Goal: Task Accomplishment & Management: Use online tool/utility

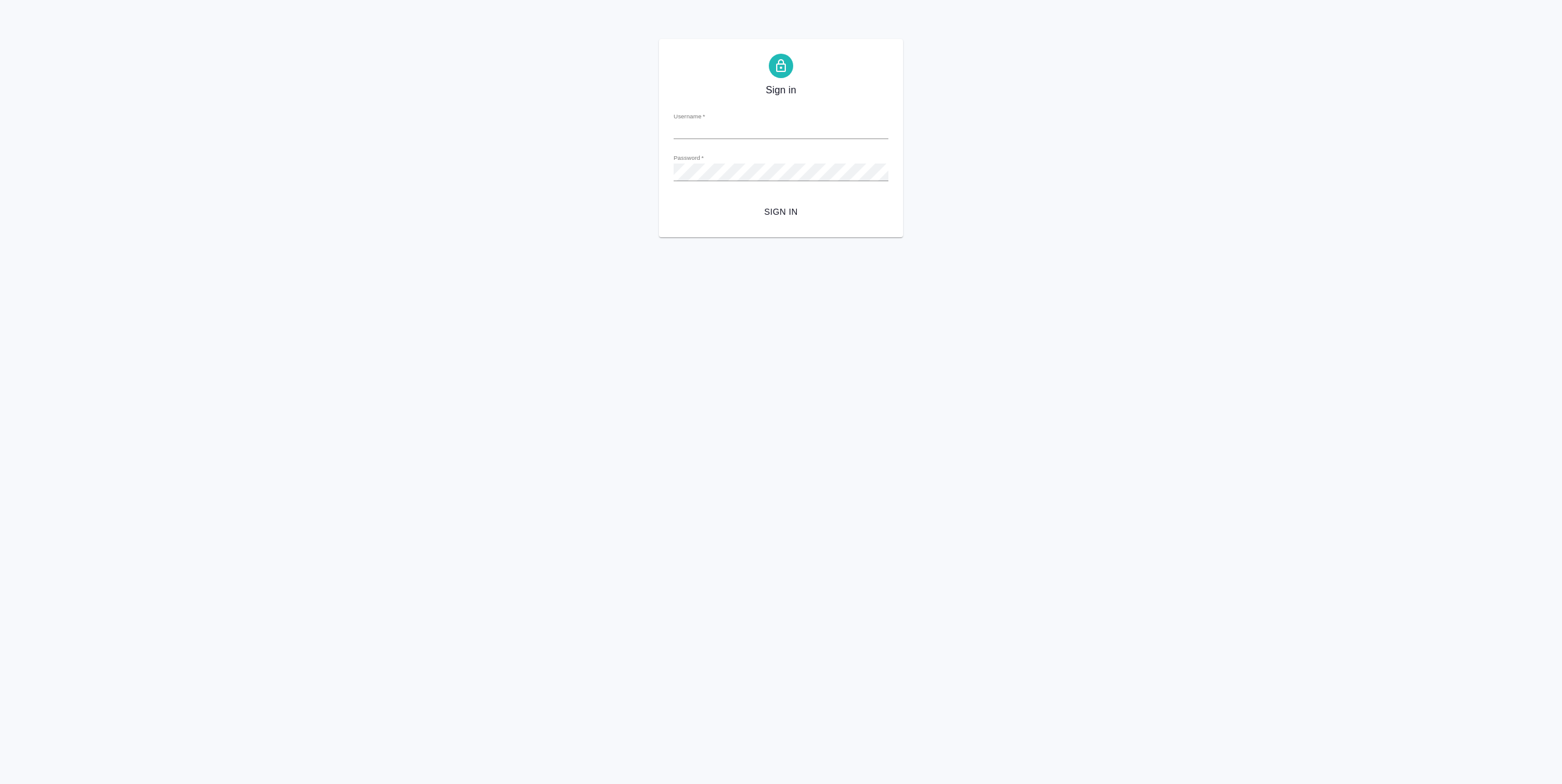
type input "a.pankina@awatera.com"
click at [787, 217] on span "Sign in" at bounding box center [781, 212] width 195 height 15
type input "a.pankina@awatera.com"
click at [806, 203] on button "Sign in" at bounding box center [781, 212] width 215 height 23
type input "[EMAIL_ADDRESS][DOMAIN_NAME]"
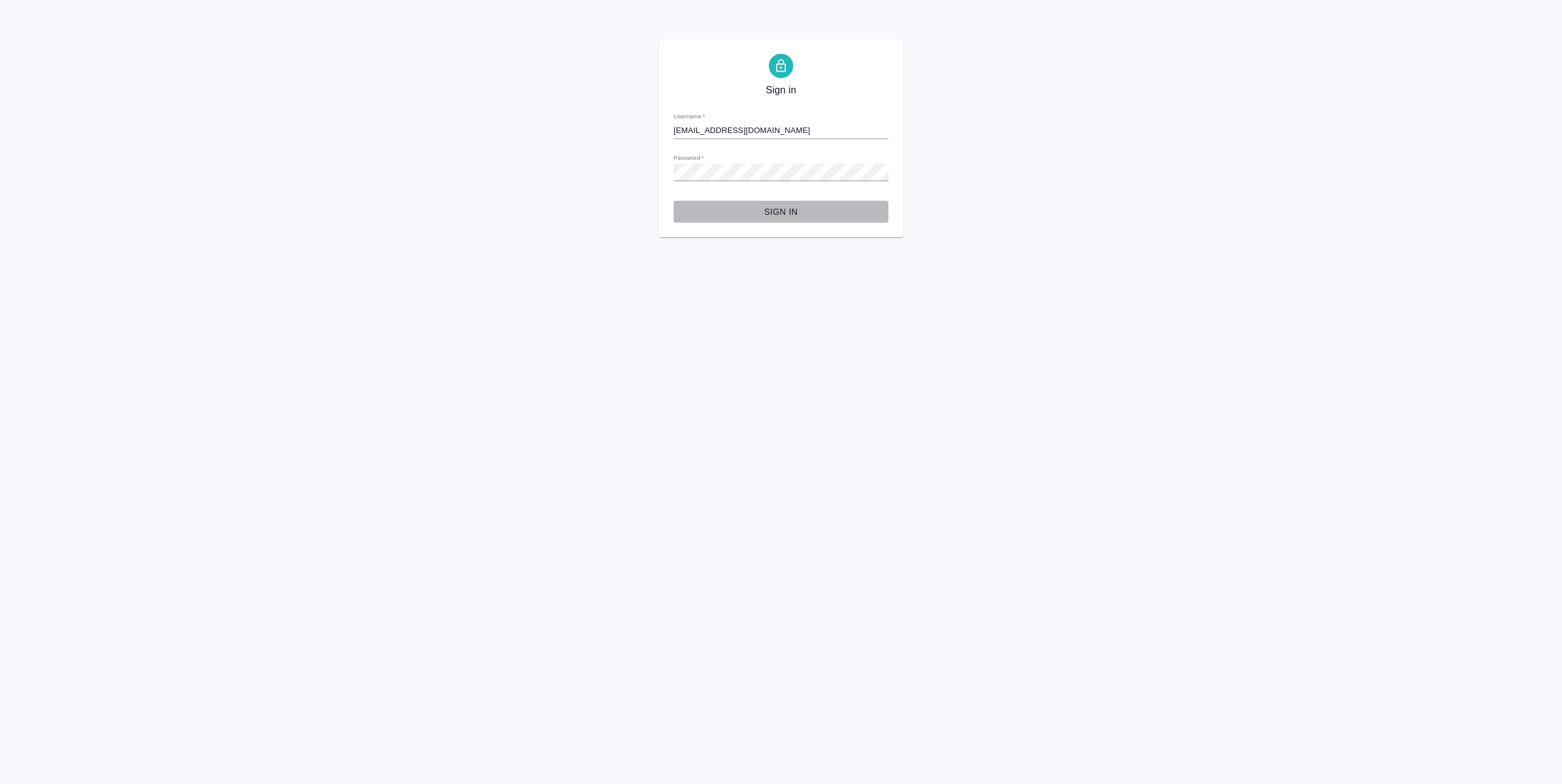
click at [727, 215] on span "Sign in" at bounding box center [781, 212] width 195 height 15
type input "[EMAIL_ADDRESS][DOMAIN_NAME]"
click at [777, 201] on button "Sign in" at bounding box center [781, 212] width 215 height 23
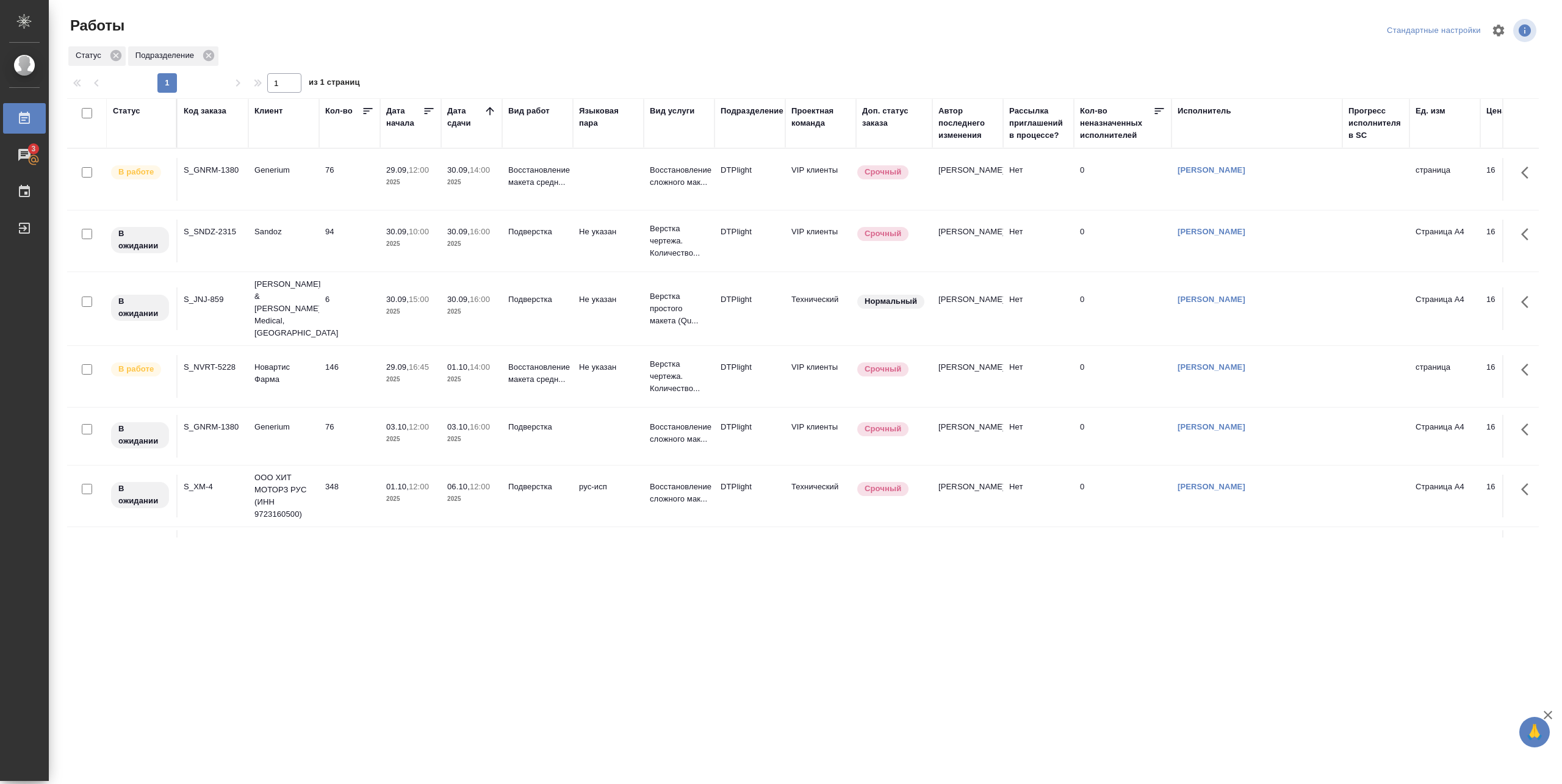
click at [274, 181] on td "Generium" at bounding box center [284, 179] width 71 height 43
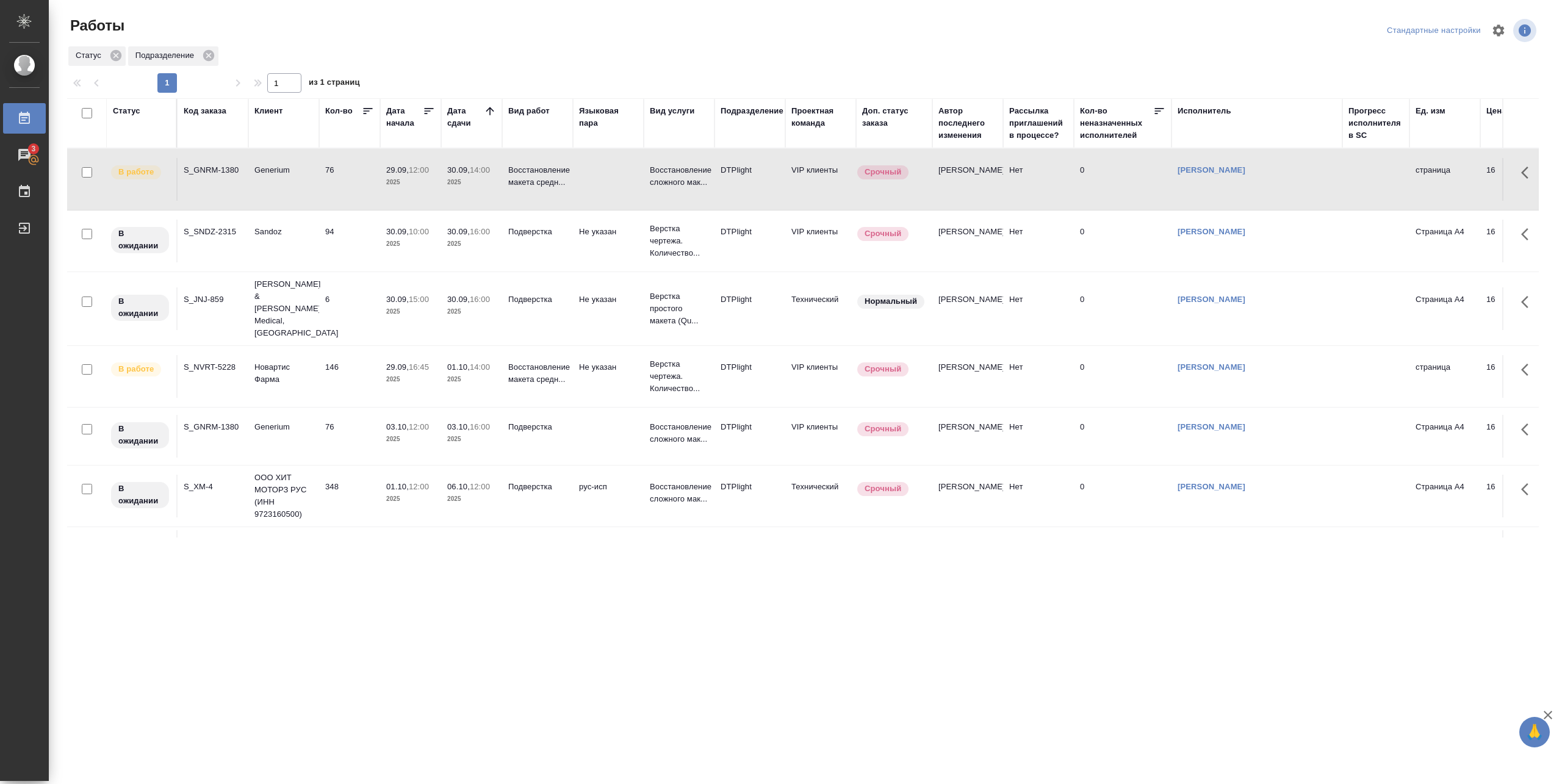
click at [347, 359] on td "146" at bounding box center [349, 377] width 61 height 43
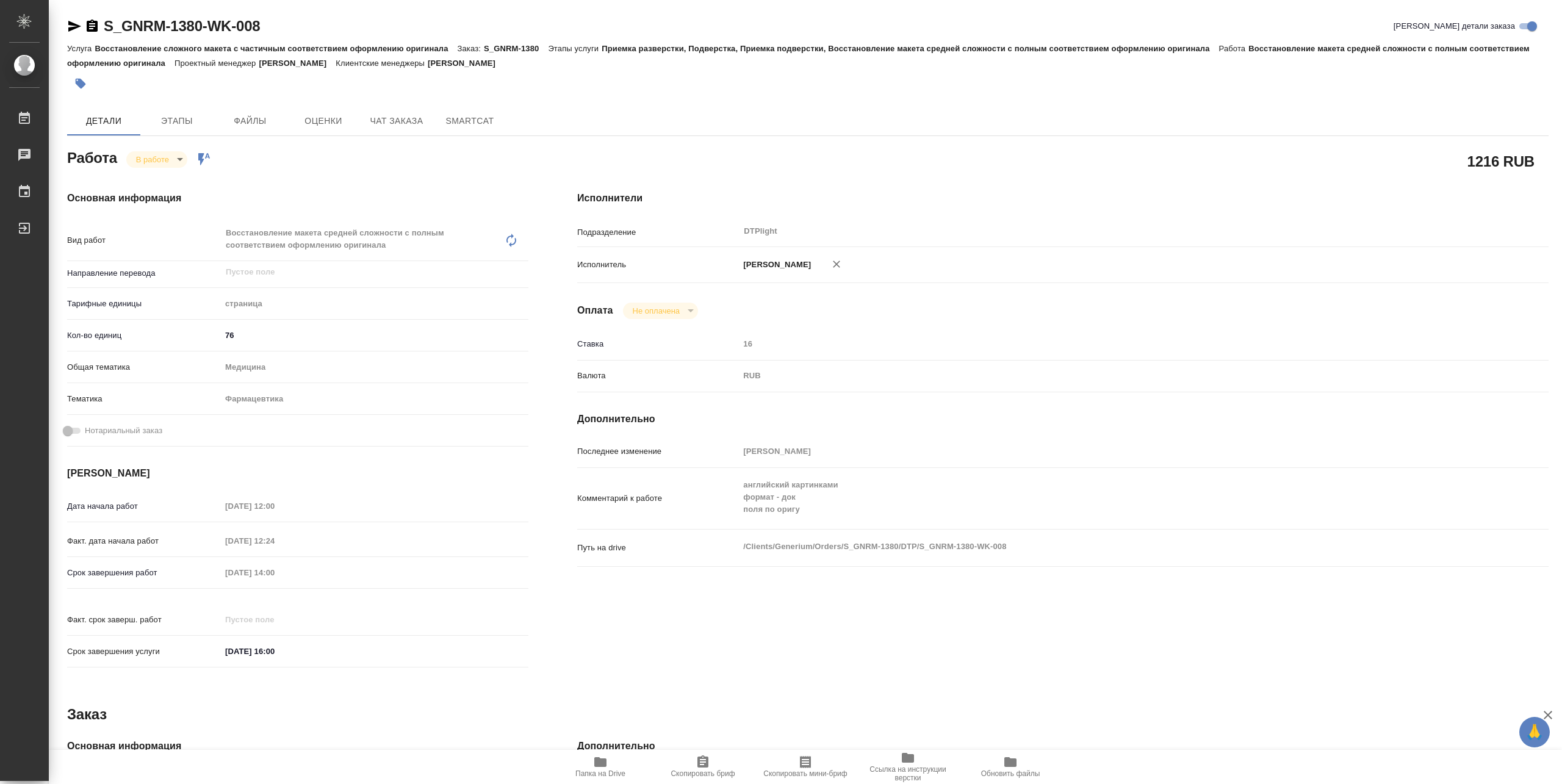
type textarea "x"
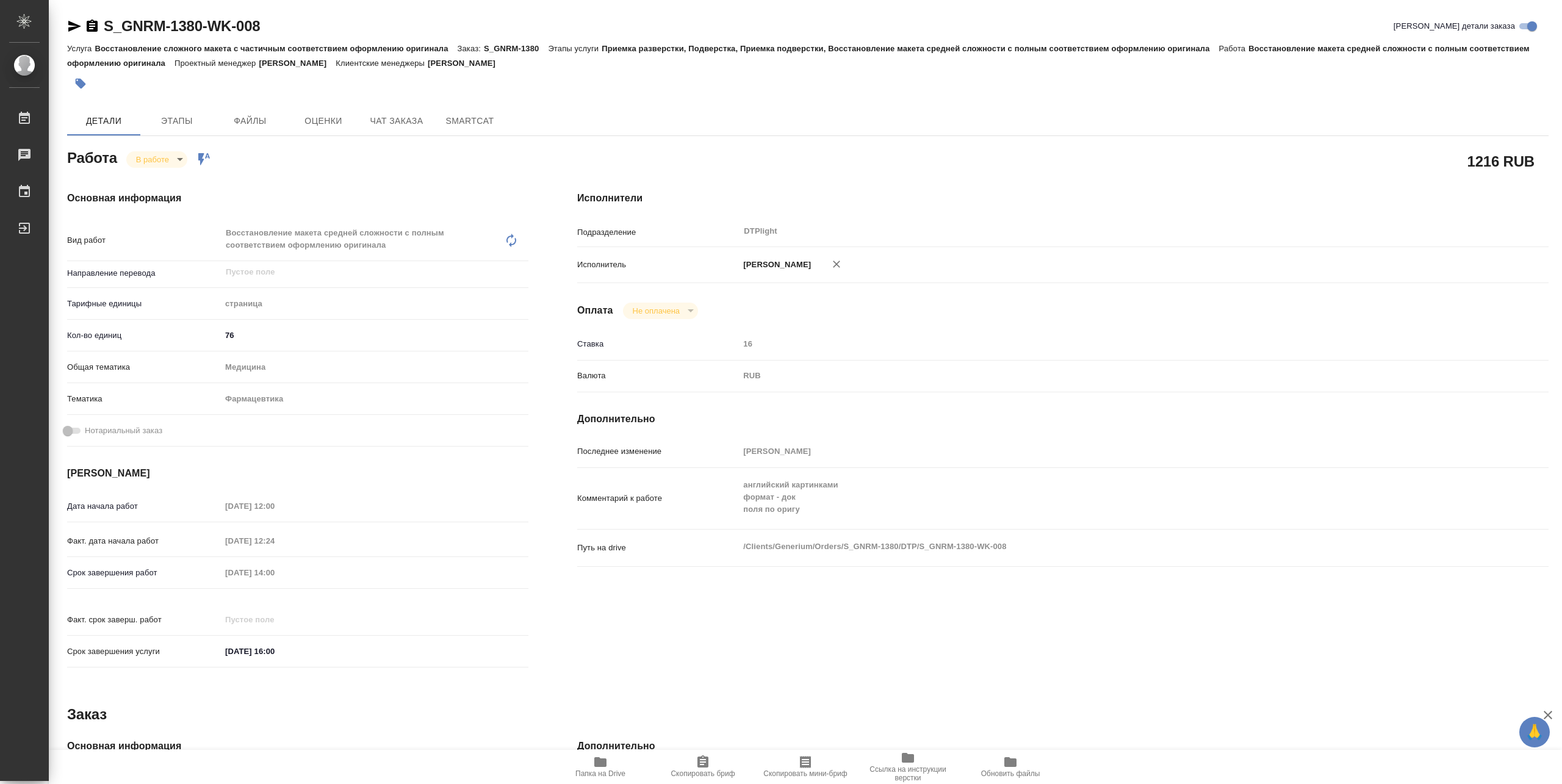
type textarea "x"
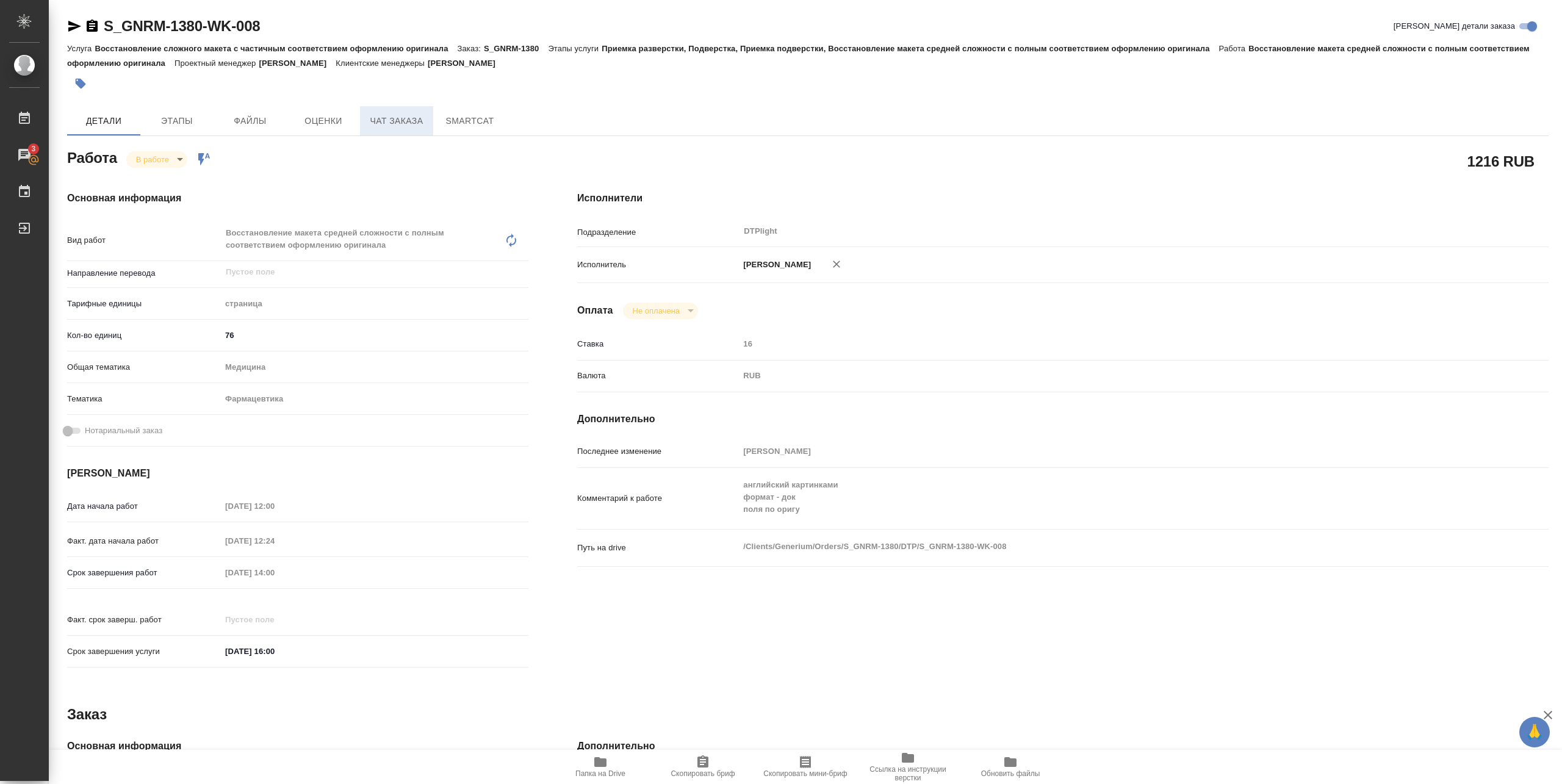
click at [400, 118] on span "Чат заказа" at bounding box center [396, 121] width 59 height 15
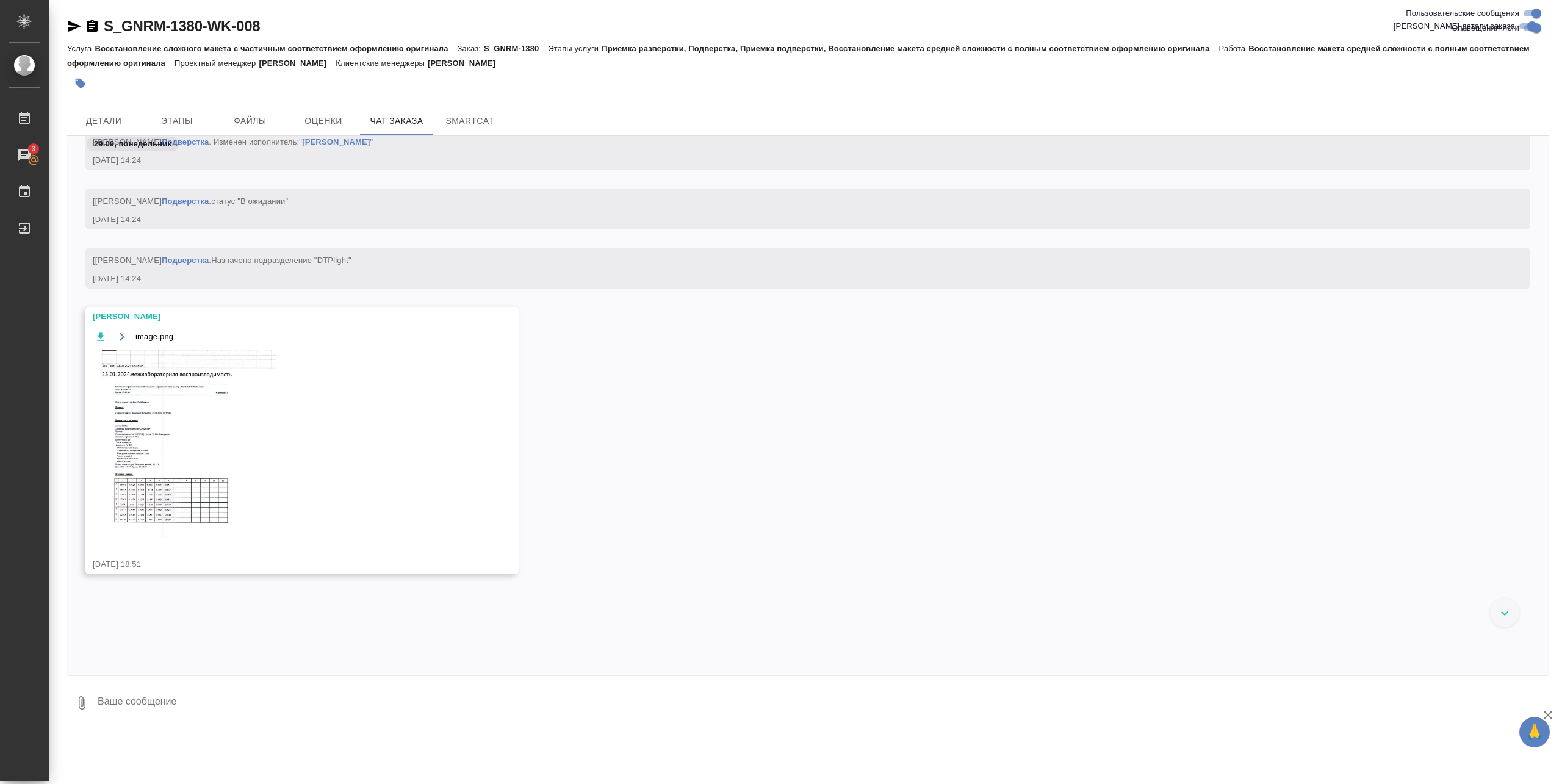
scroll to position [24204, 0]
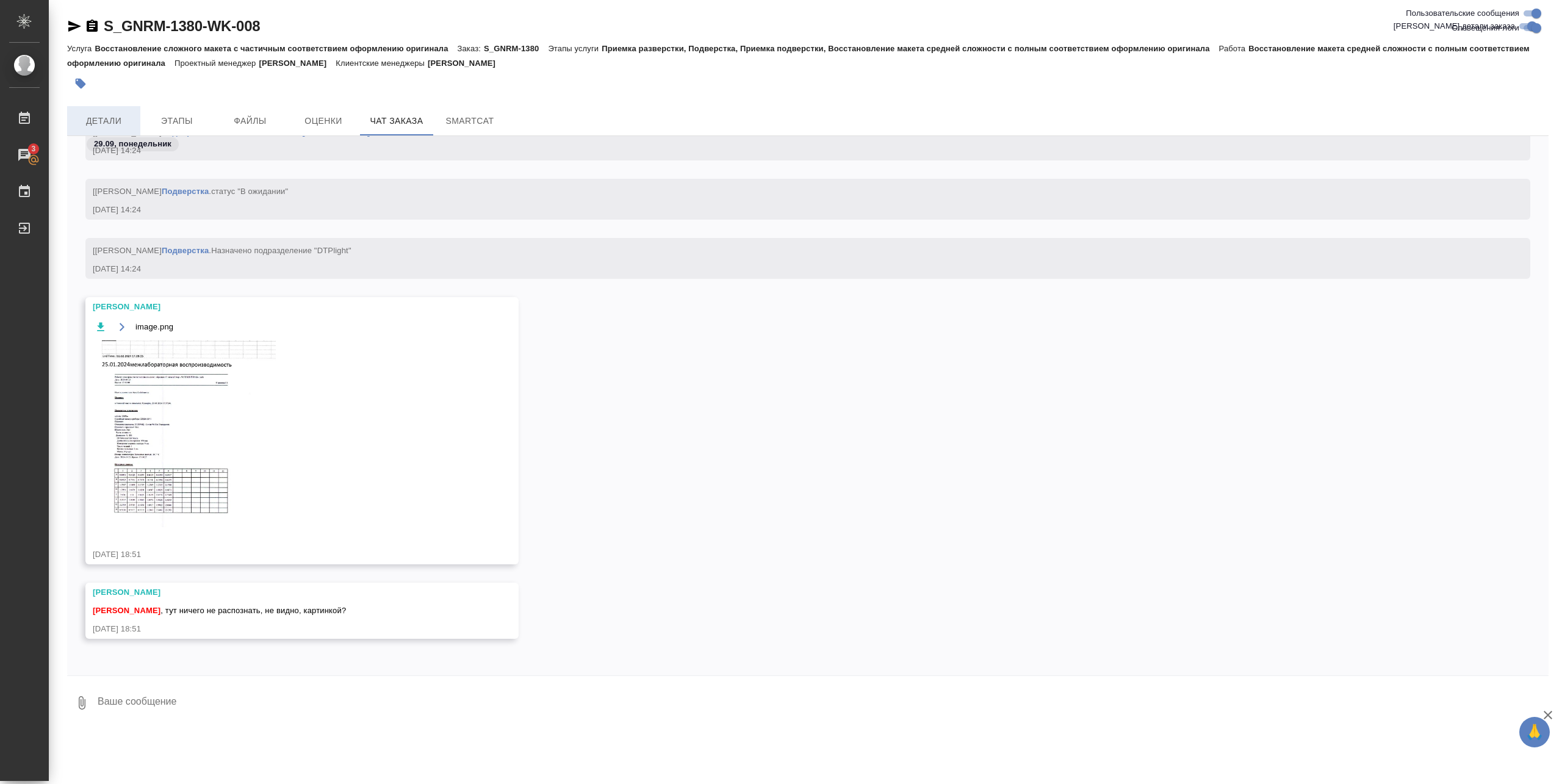
click at [95, 116] on span "Детали" at bounding box center [104, 121] width 59 height 15
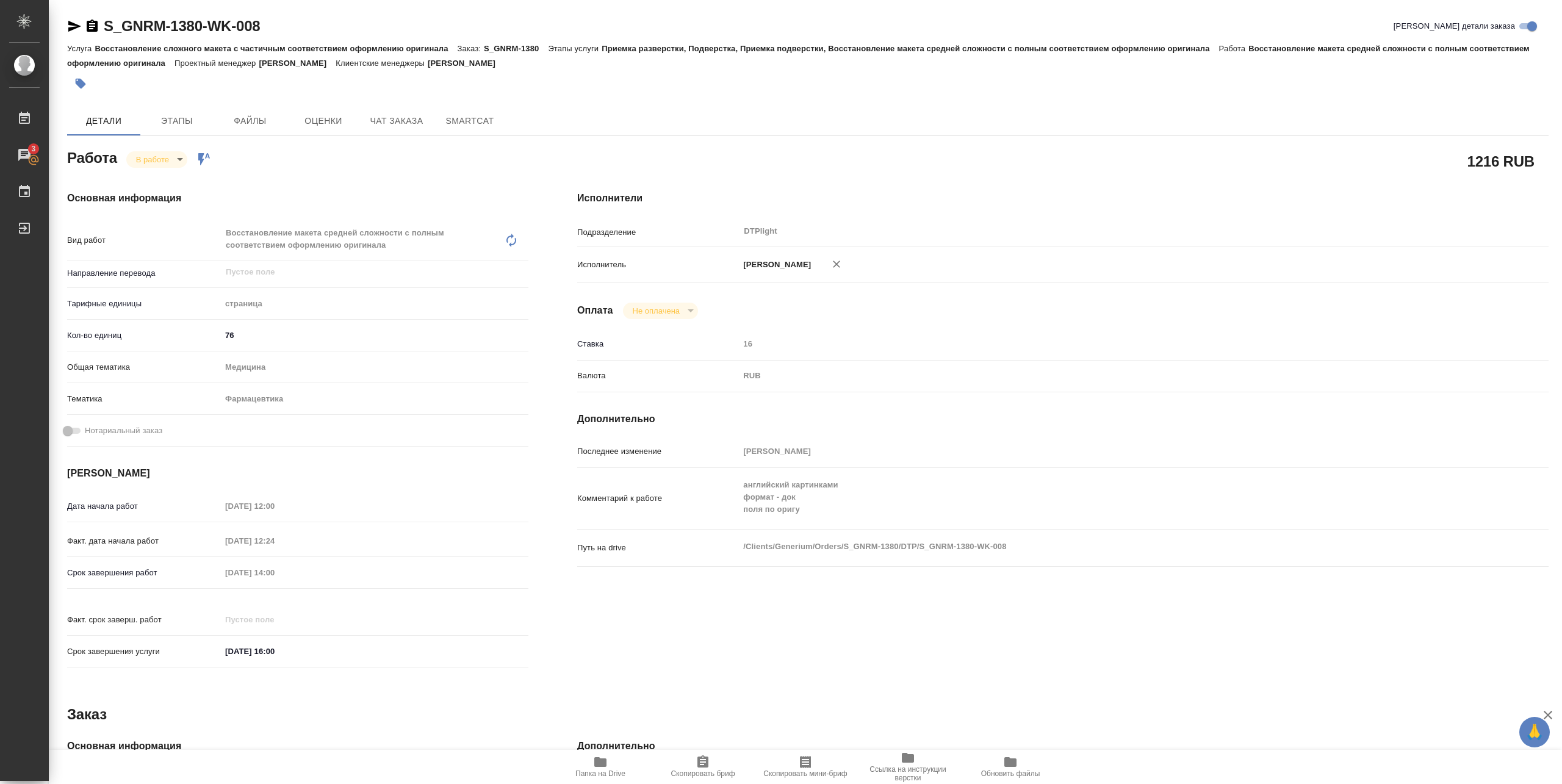
type textarea "x"
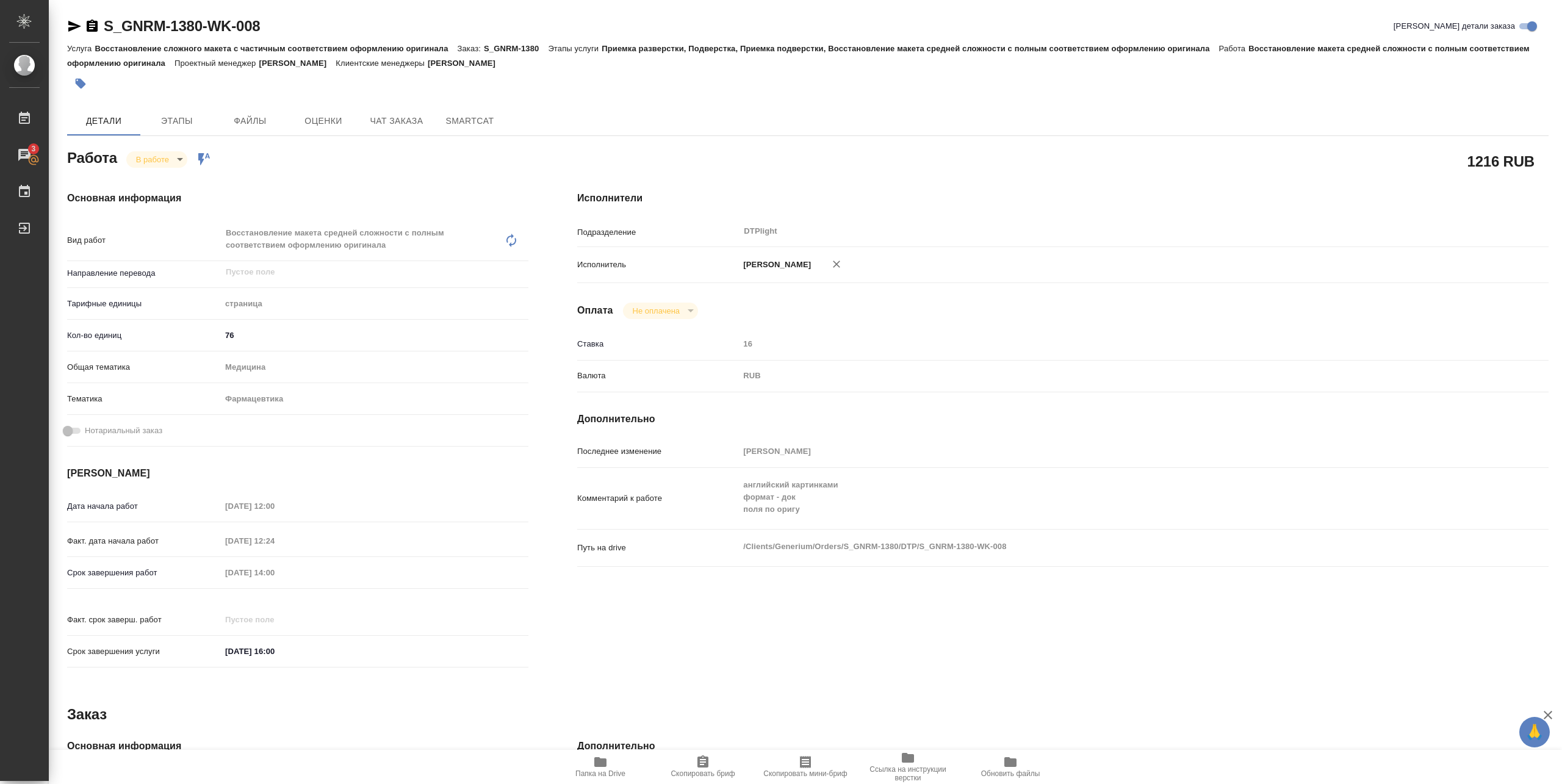
type textarea "x"
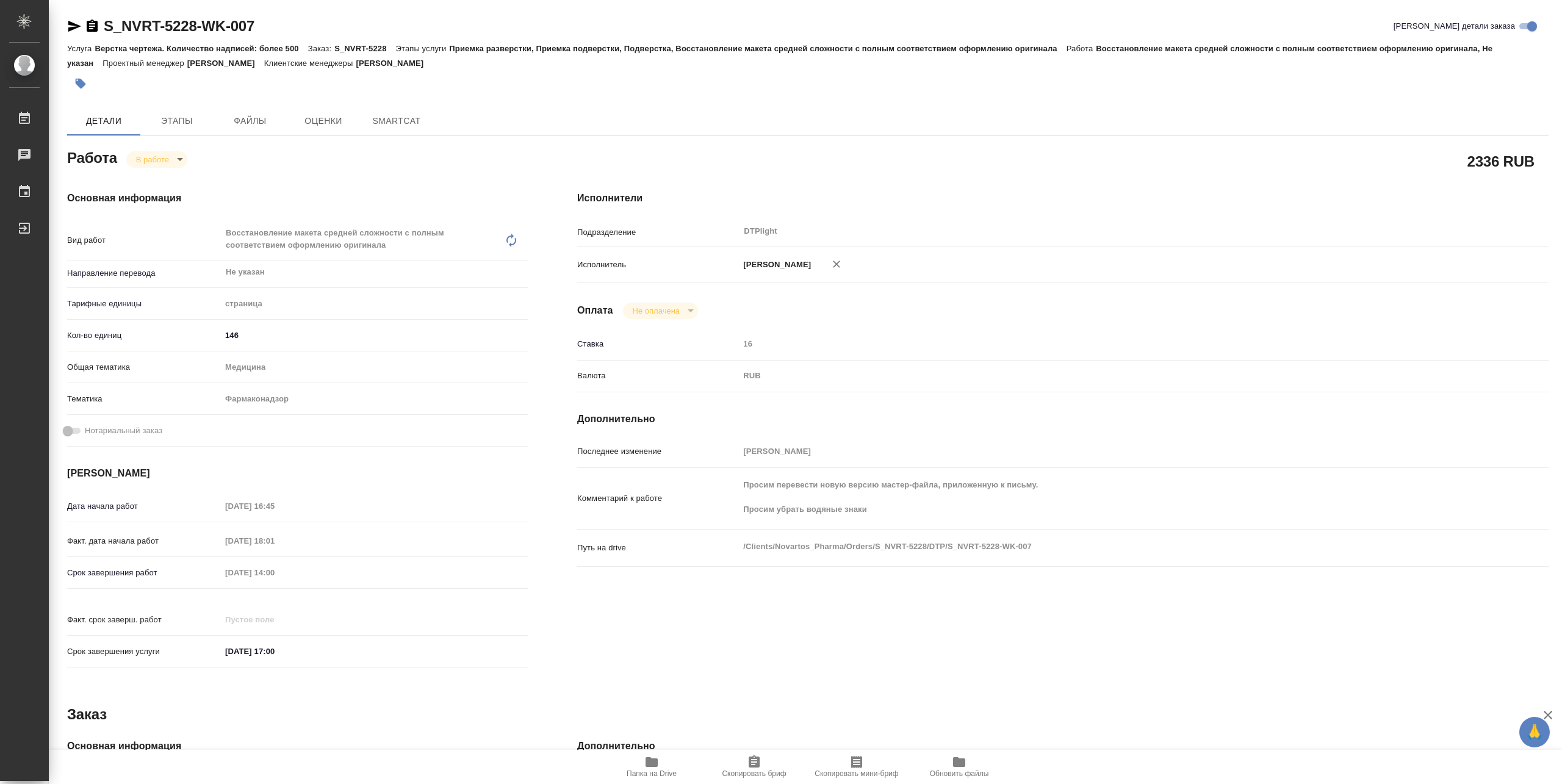
type textarea "x"
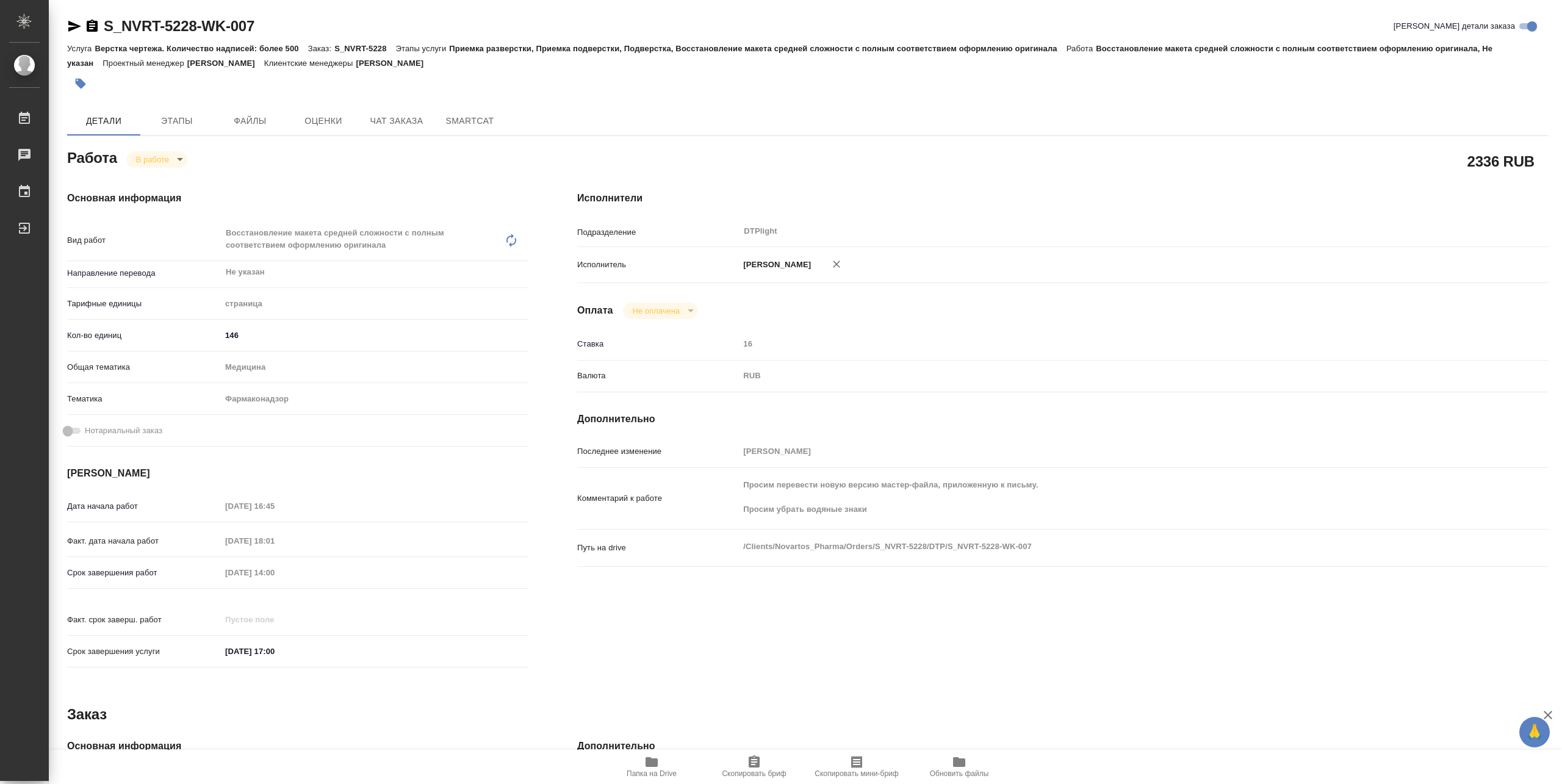
type textarea "x"
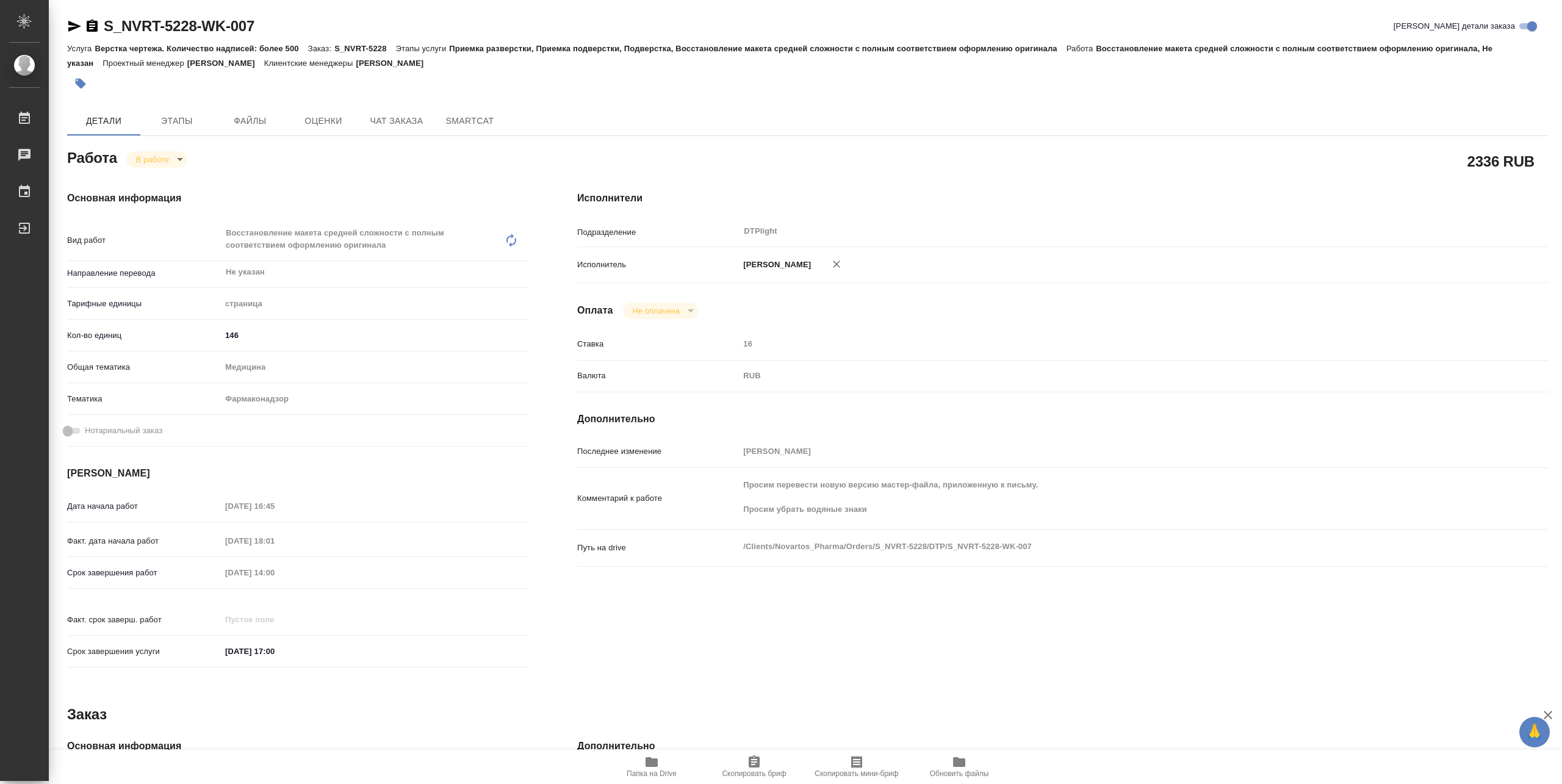
type textarea "x"
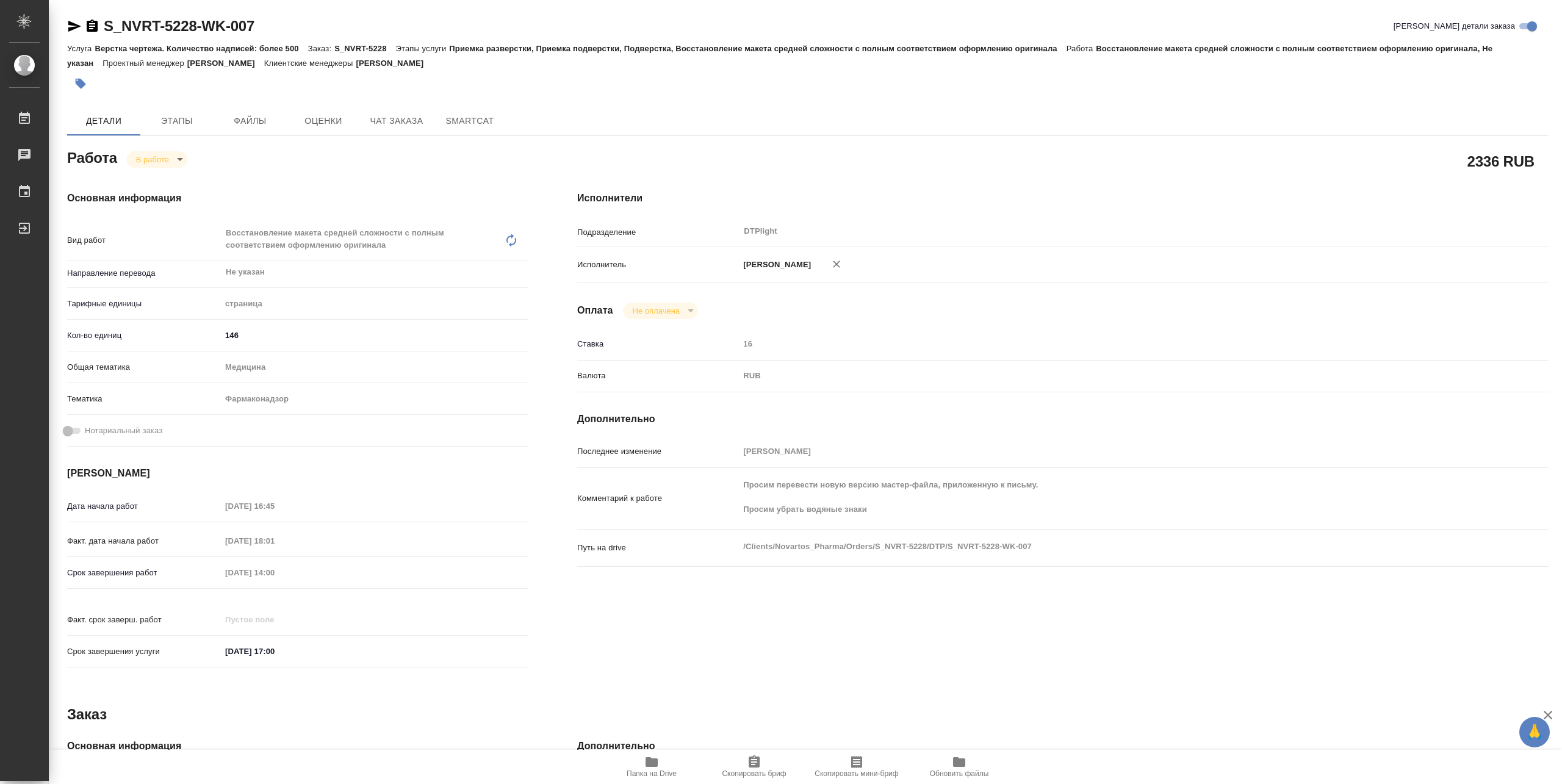
type textarea "x"
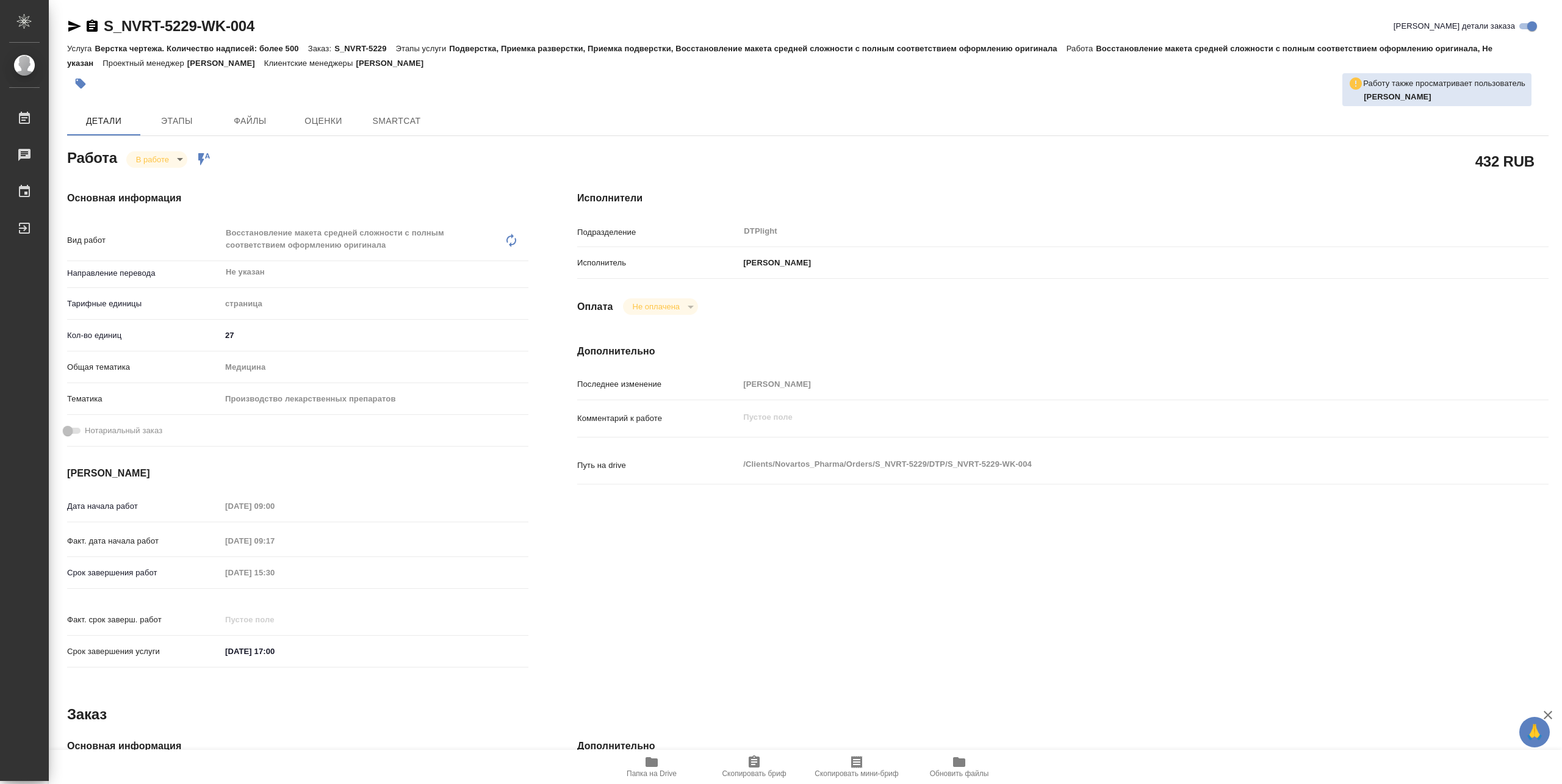
type textarea "x"
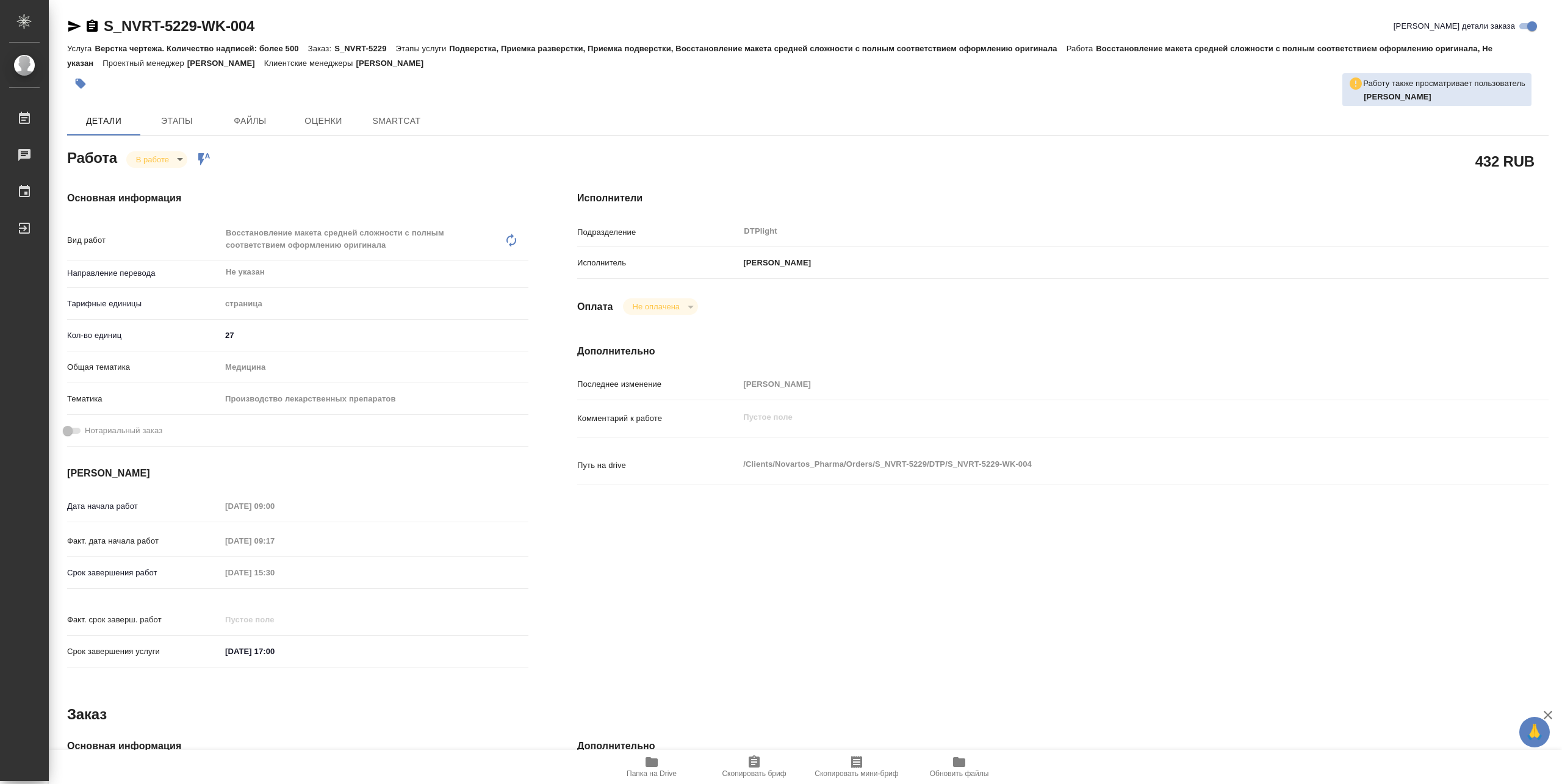
type textarea "x"
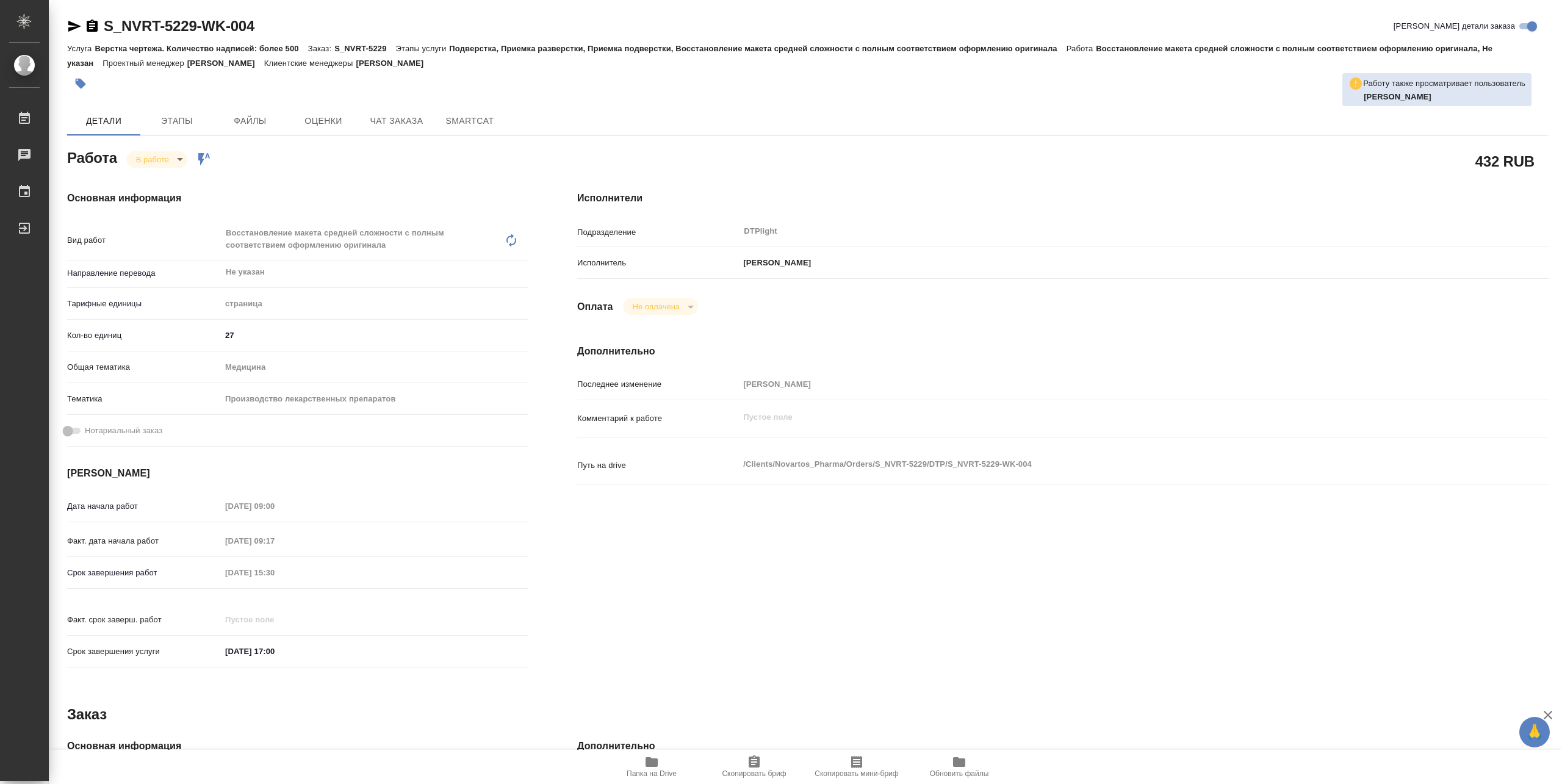
type textarea "x"
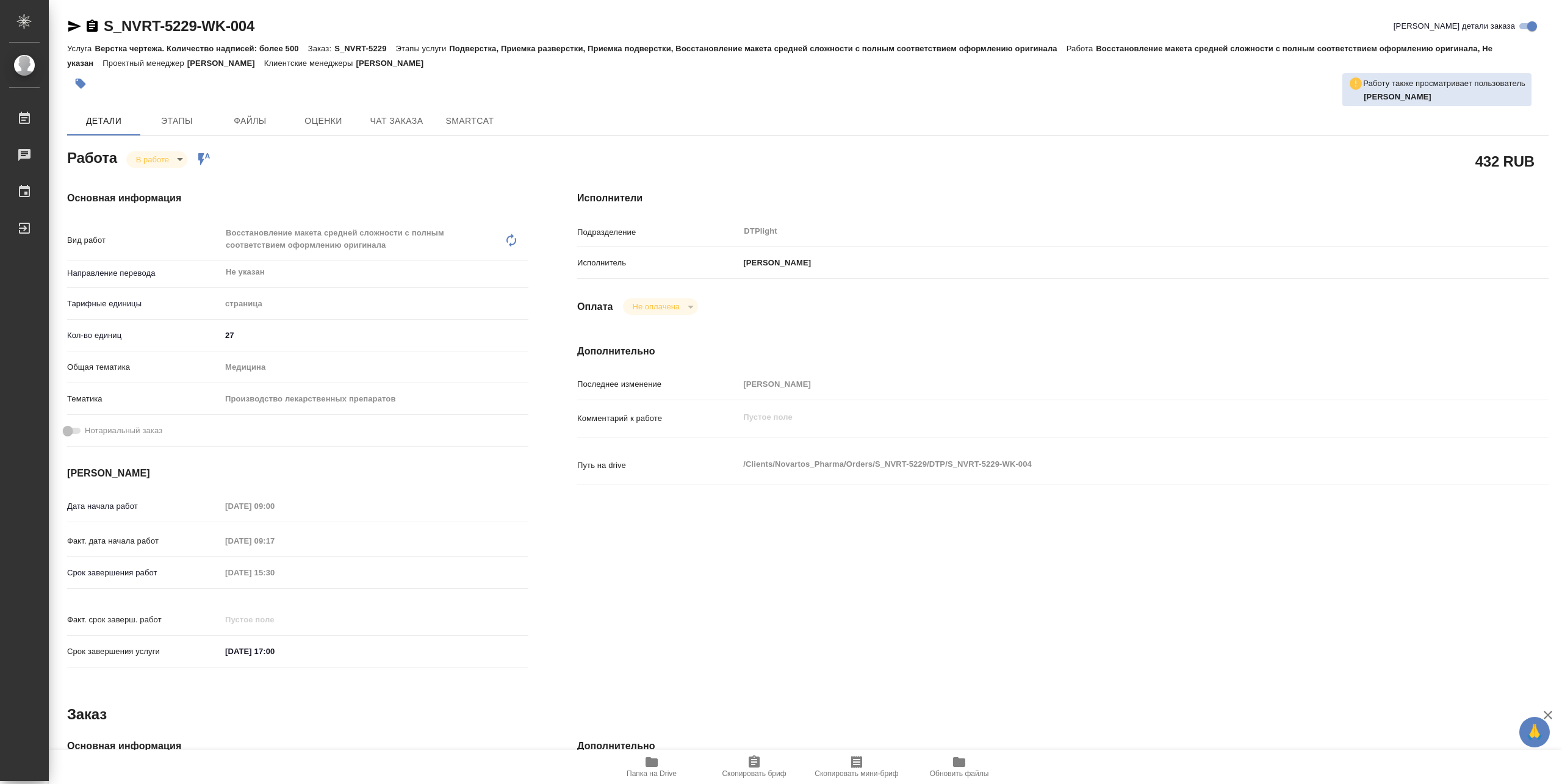
type textarea "x"
